Goal: Check status: Check status

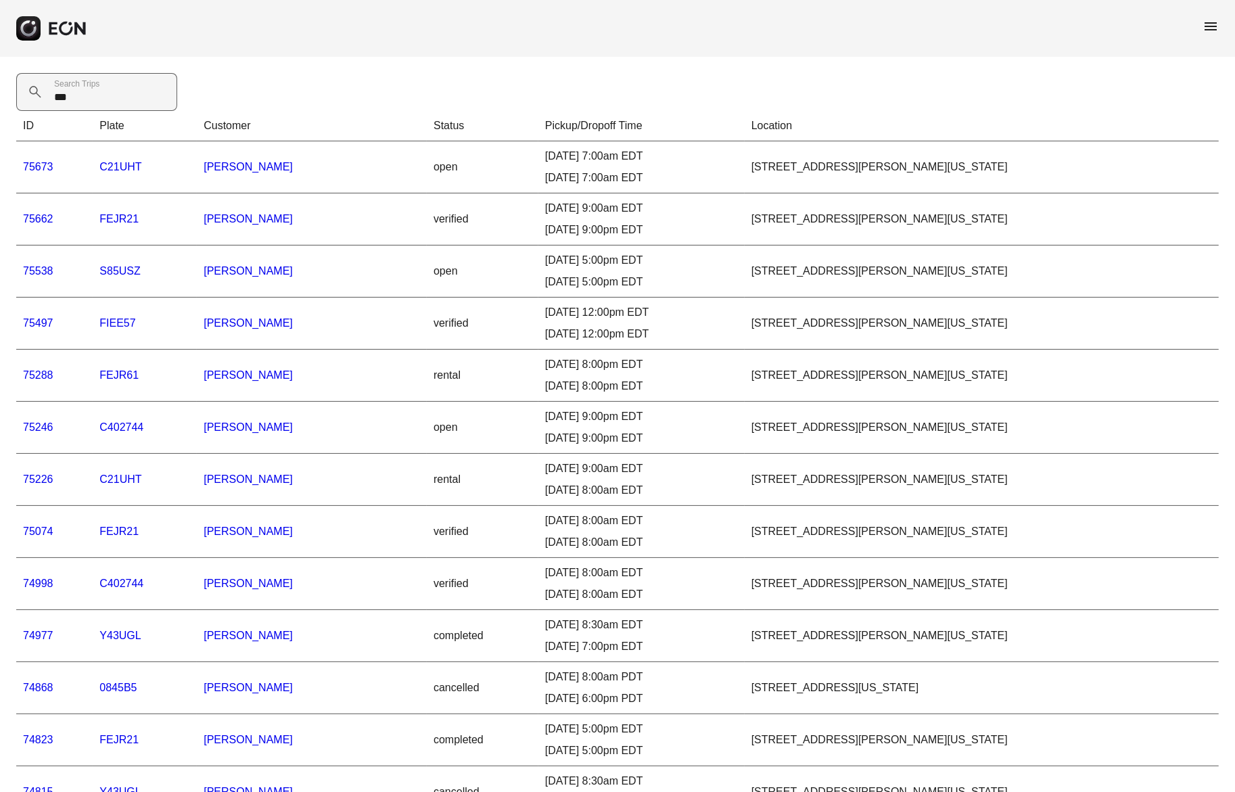
click at [59, 101] on Trips "**" at bounding box center [96, 92] width 161 height 38
type Trips "*****"
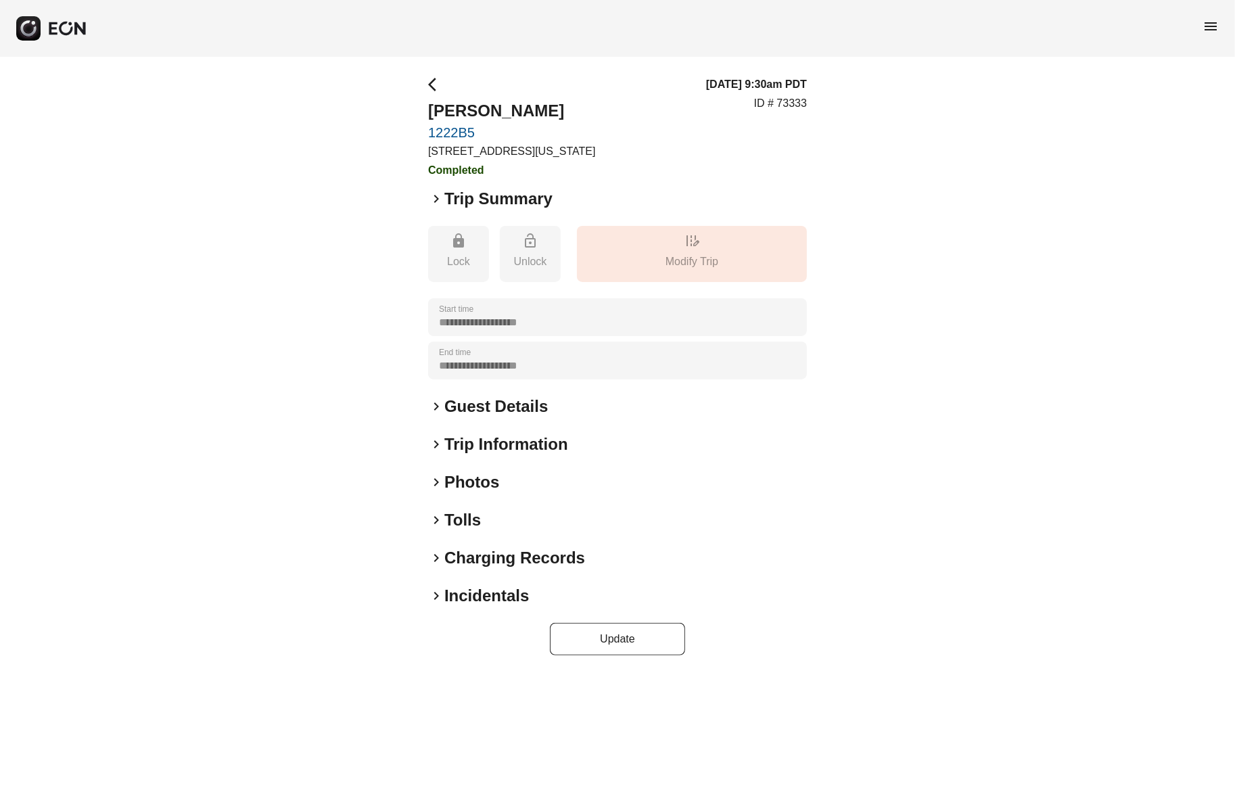
click at [437, 595] on span "keyboard_arrow_right" at bounding box center [436, 596] width 16 height 16
